Goal: Task Accomplishment & Management: Manage account settings

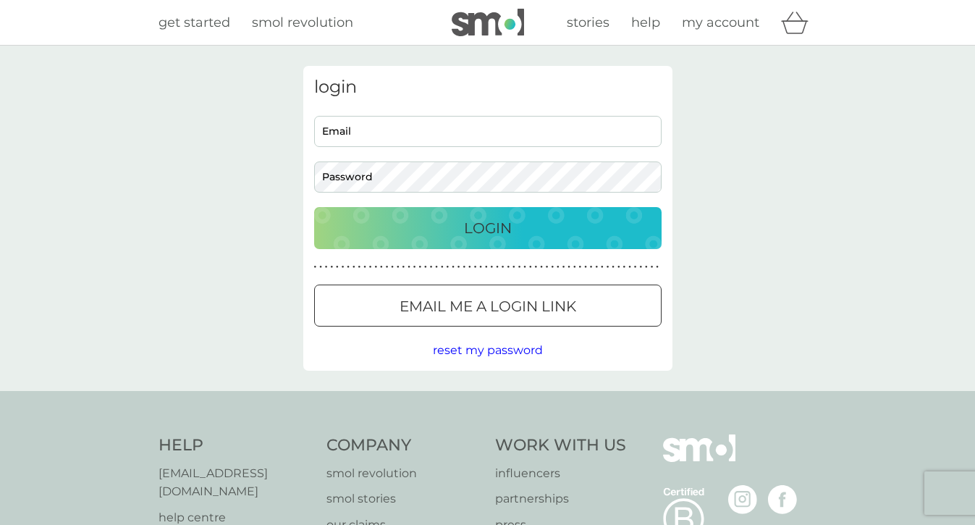
click at [405, 132] on input "Email" at bounding box center [488, 131] width 348 height 31
type input "brontecoyne14@hotmail.co.uk"
click at [314, 207] on button "Login" at bounding box center [488, 228] width 348 height 42
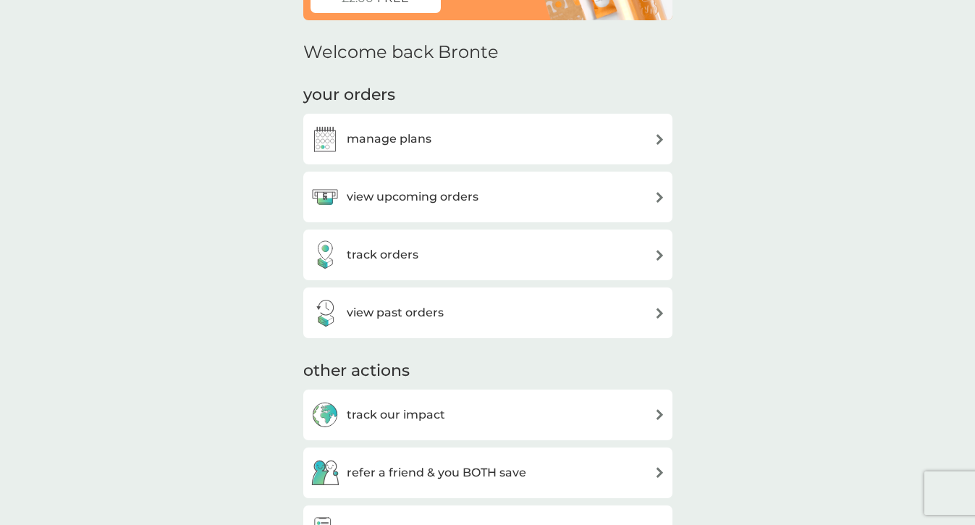
scroll to position [144, 0]
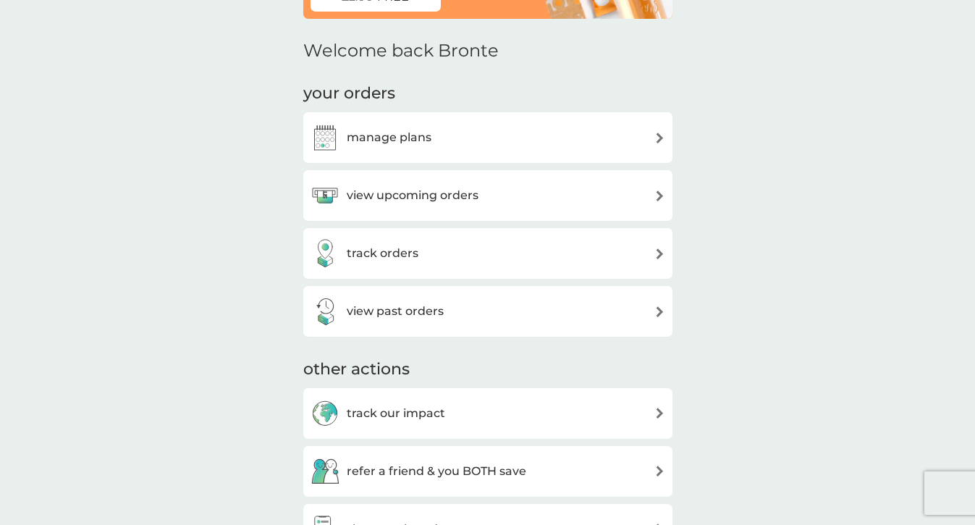
click at [416, 135] on h3 "manage plans" at bounding box center [389, 137] width 85 height 19
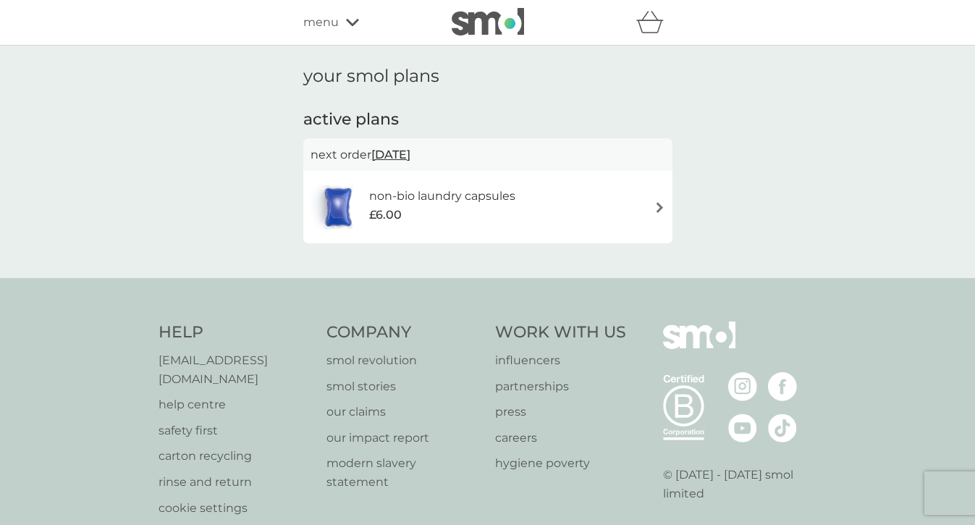
click at [434, 201] on h6 "non-bio laundry capsules" at bounding box center [442, 196] width 146 height 19
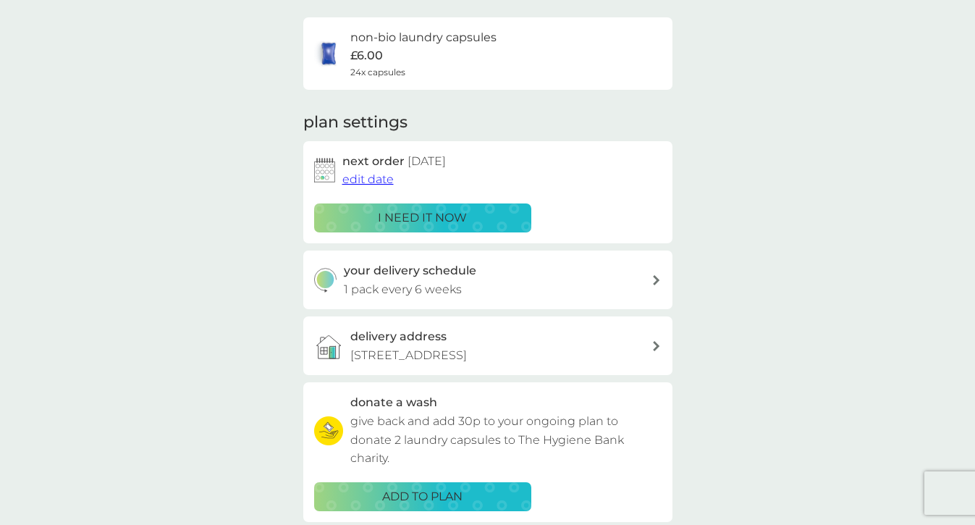
scroll to position [109, 0]
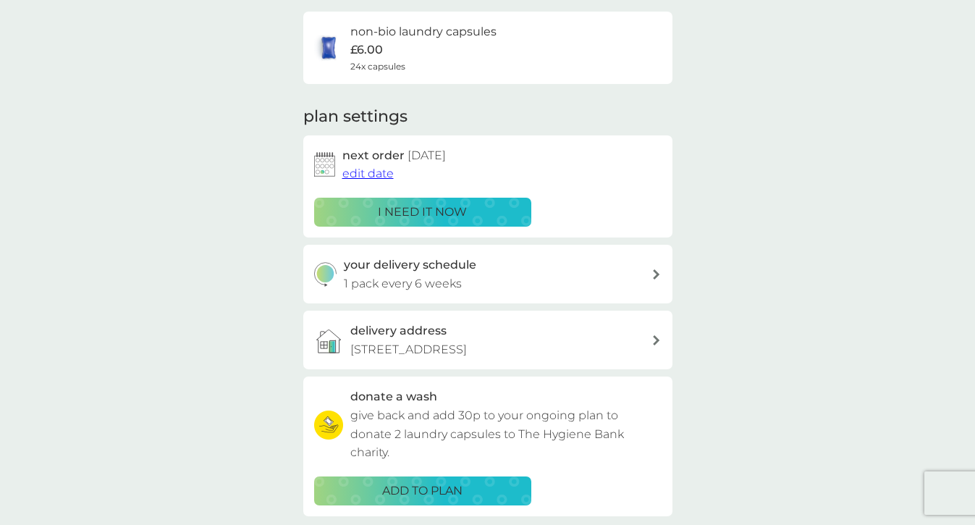
click at [505, 324] on div "delivery address [STREET_ADDRESS]" at bounding box center [500, 339] width 301 height 37
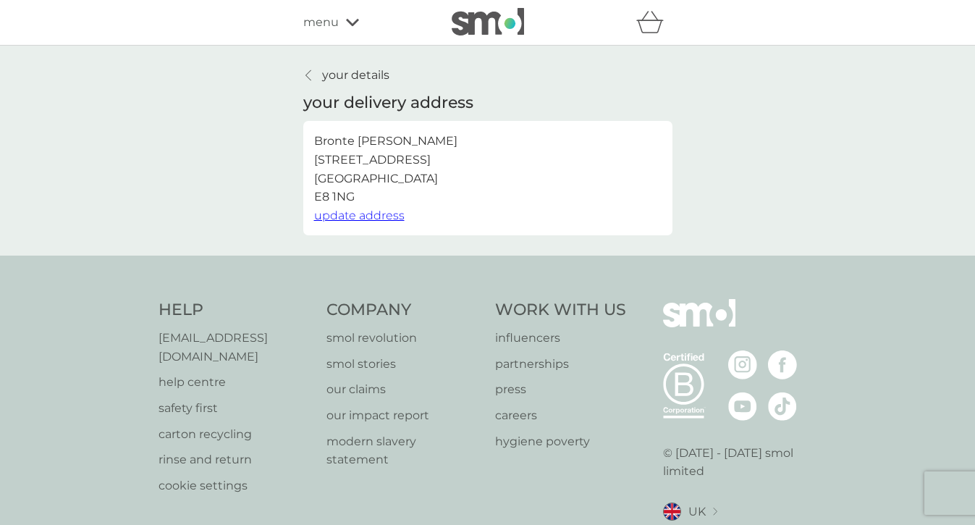
click at [374, 214] on span "update address" at bounding box center [359, 216] width 91 height 14
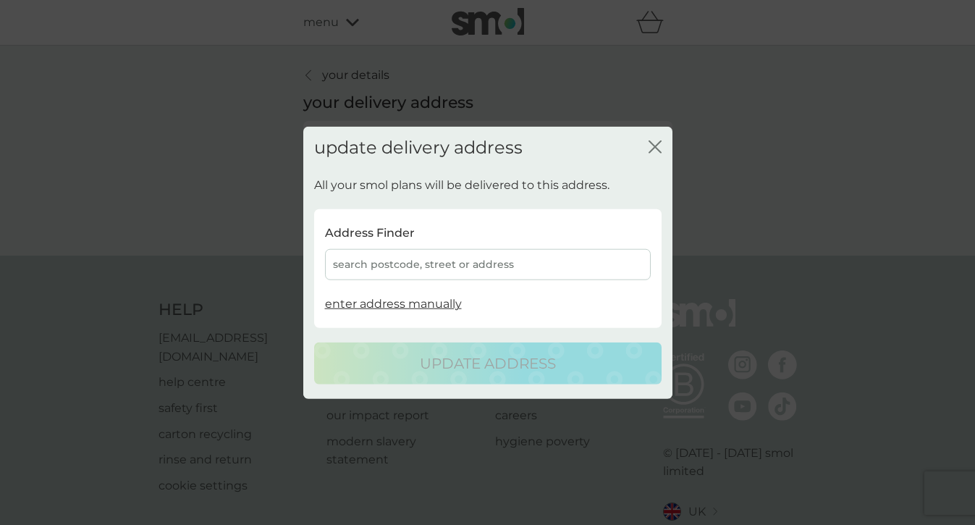
click at [381, 260] on div "search postcode, street or address" at bounding box center [488, 264] width 326 height 31
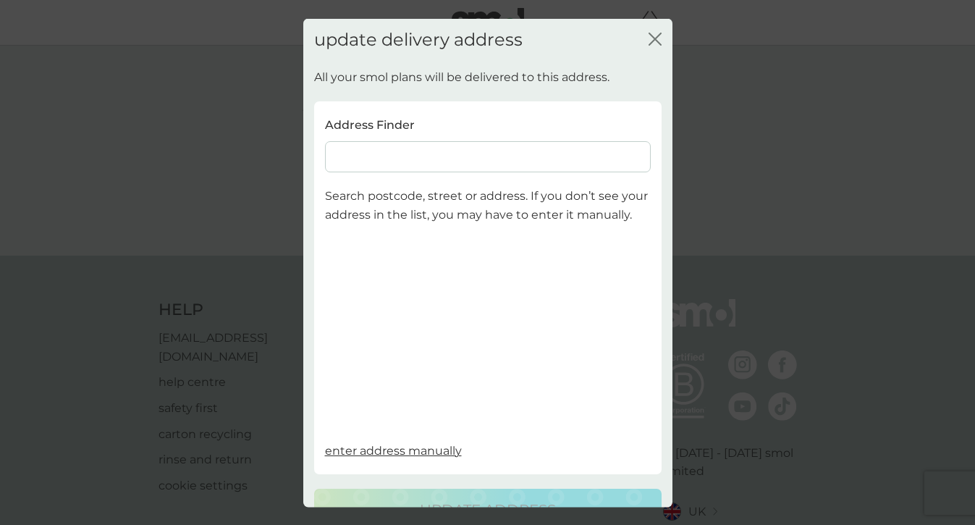
scroll to position [38, 0]
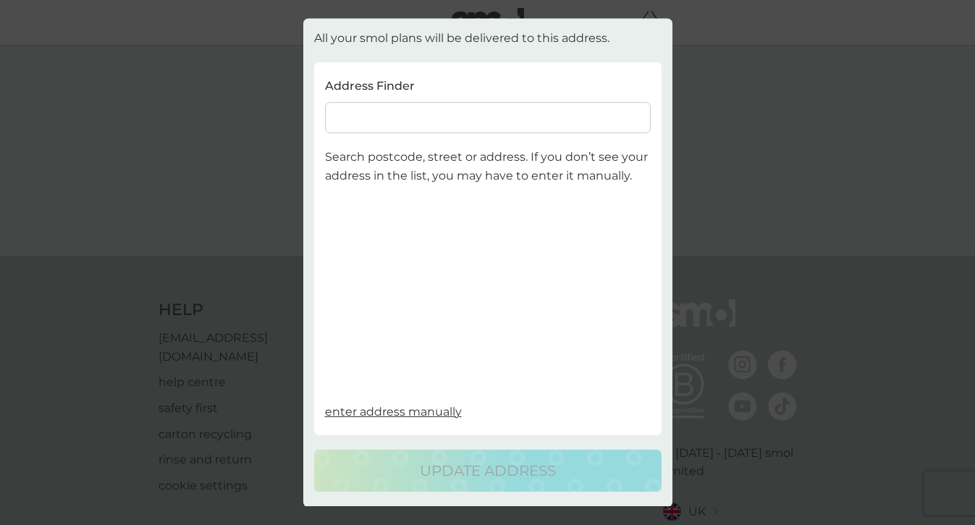
click at [429, 122] on input at bounding box center [488, 118] width 326 height 31
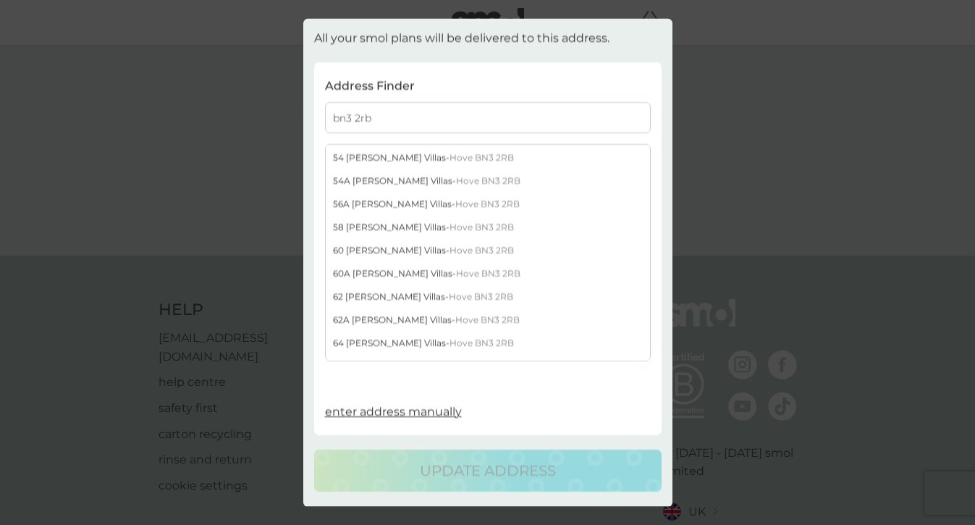
scroll to position [348, 0]
type input "bn3 2rb"
click at [407, 295] on div "[STREET_ADDRESS][PERSON_NAME]" at bounding box center [488, 296] width 324 height 23
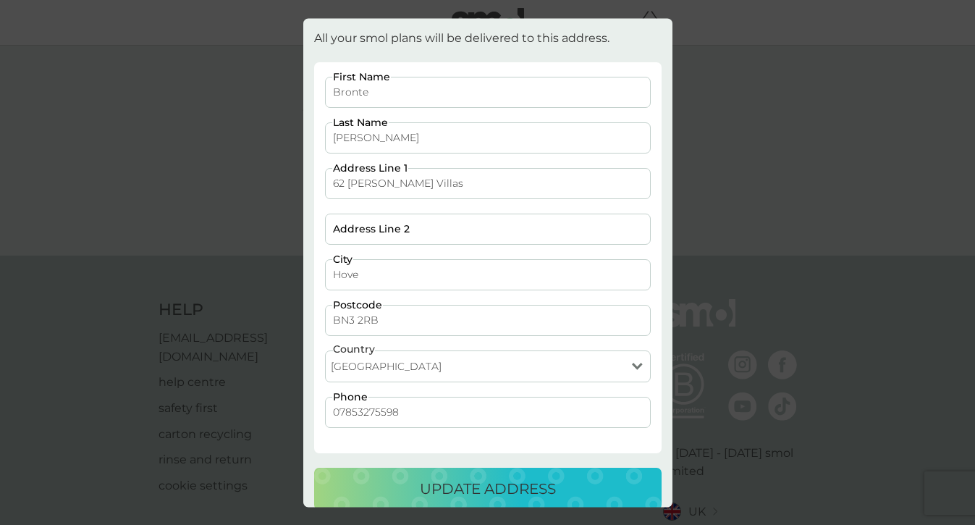
click at [456, 488] on p "update address" at bounding box center [488, 488] width 136 height 23
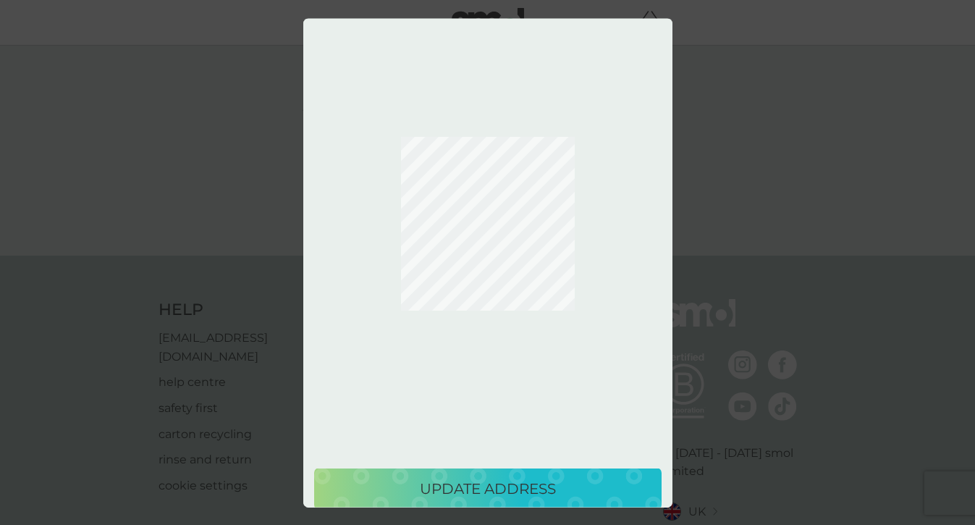
scroll to position [0, 0]
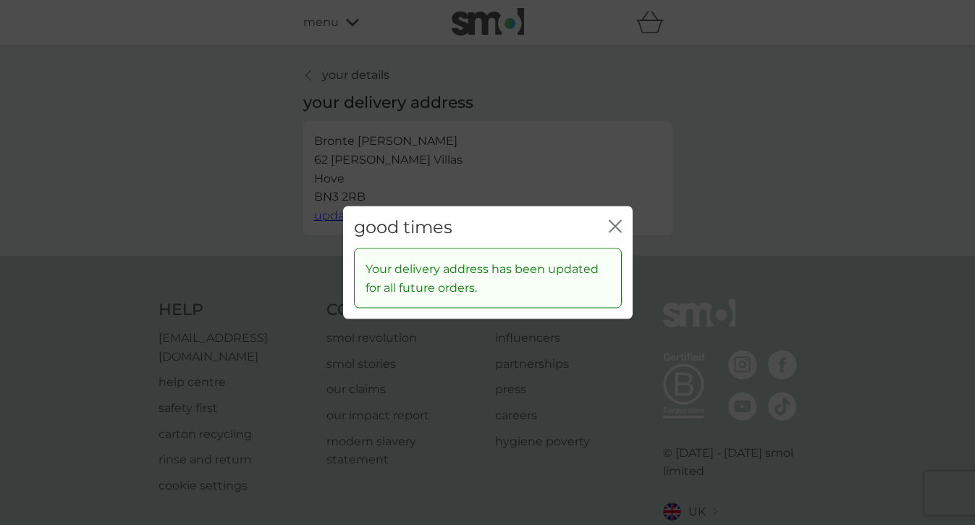
click at [617, 229] on icon "close" at bounding box center [618, 226] width 6 height 12
